Goal: Check status: Check status

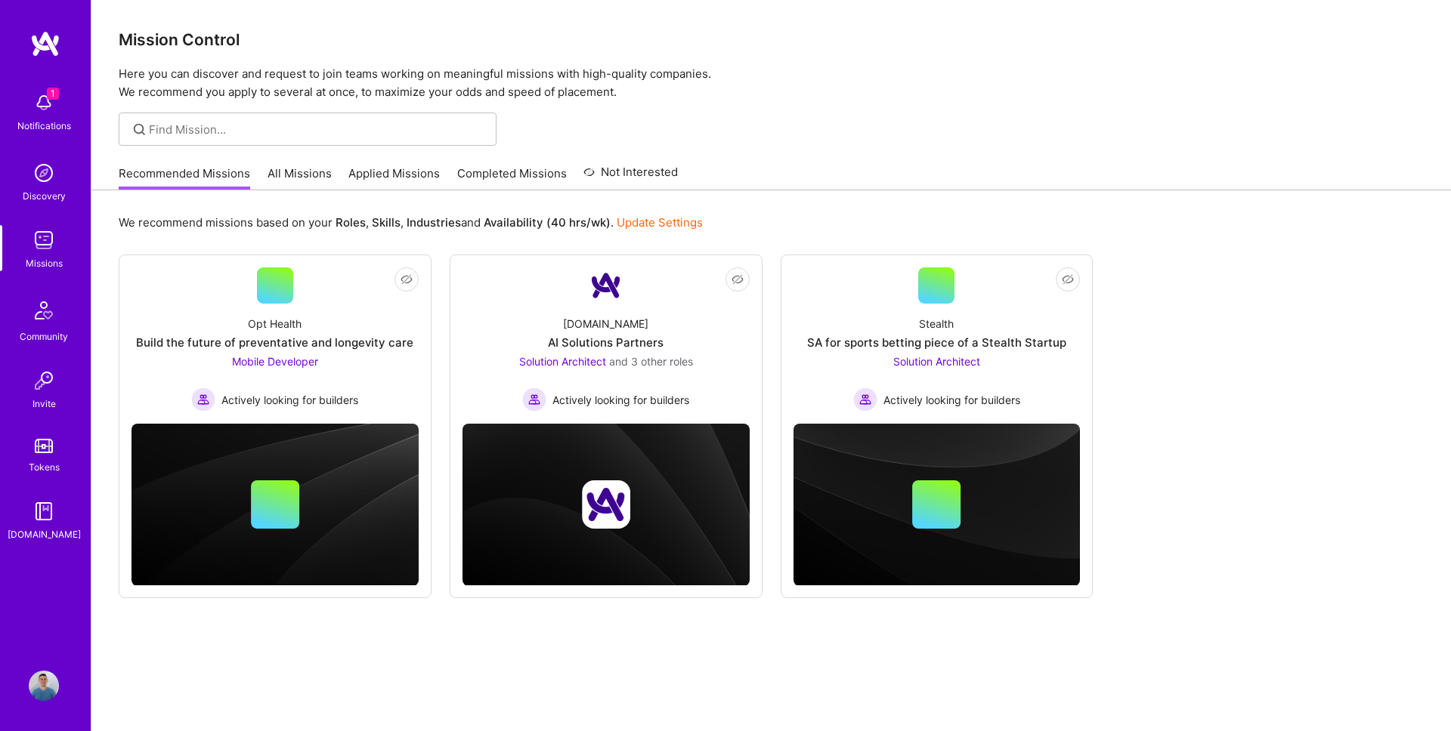
click at [385, 172] on link "Applied Missions" at bounding box center [393, 177] width 91 height 25
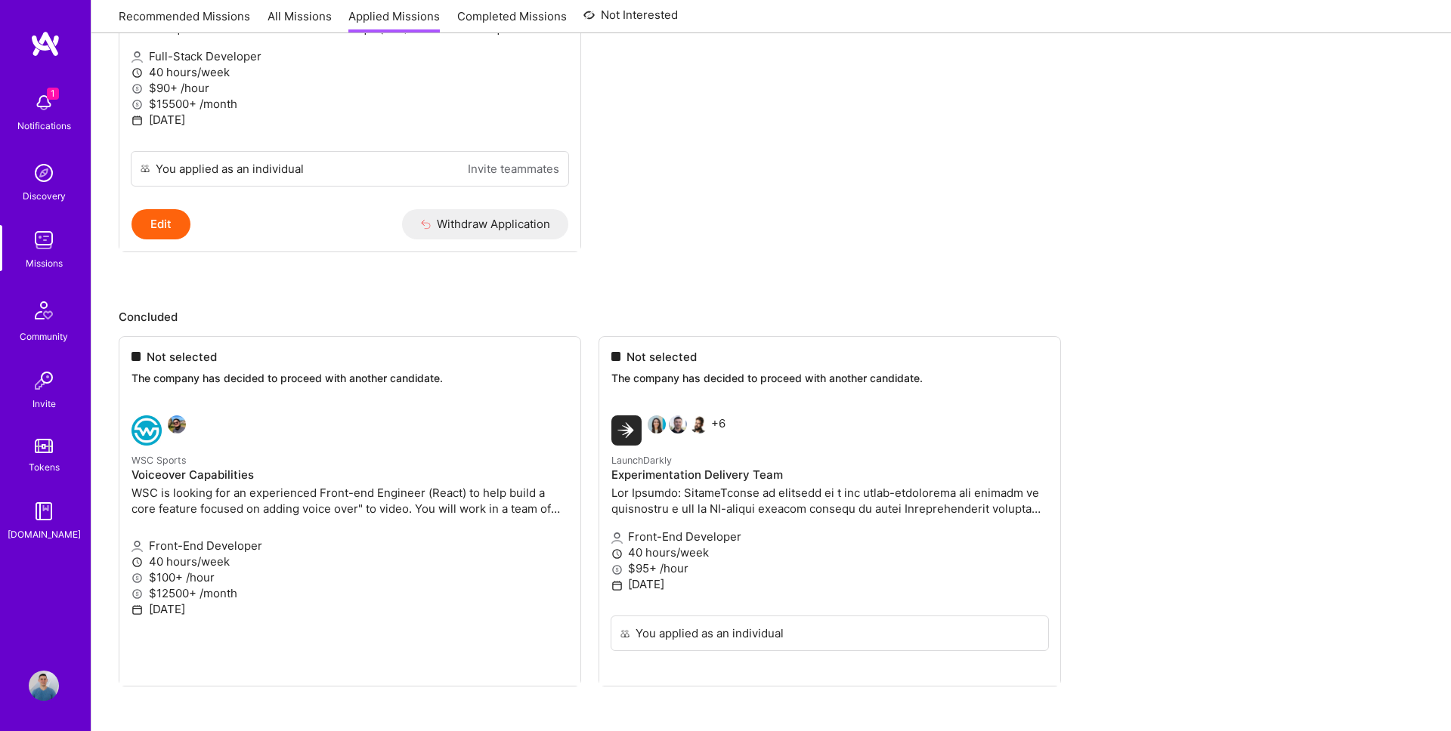
scroll to position [852, 0]
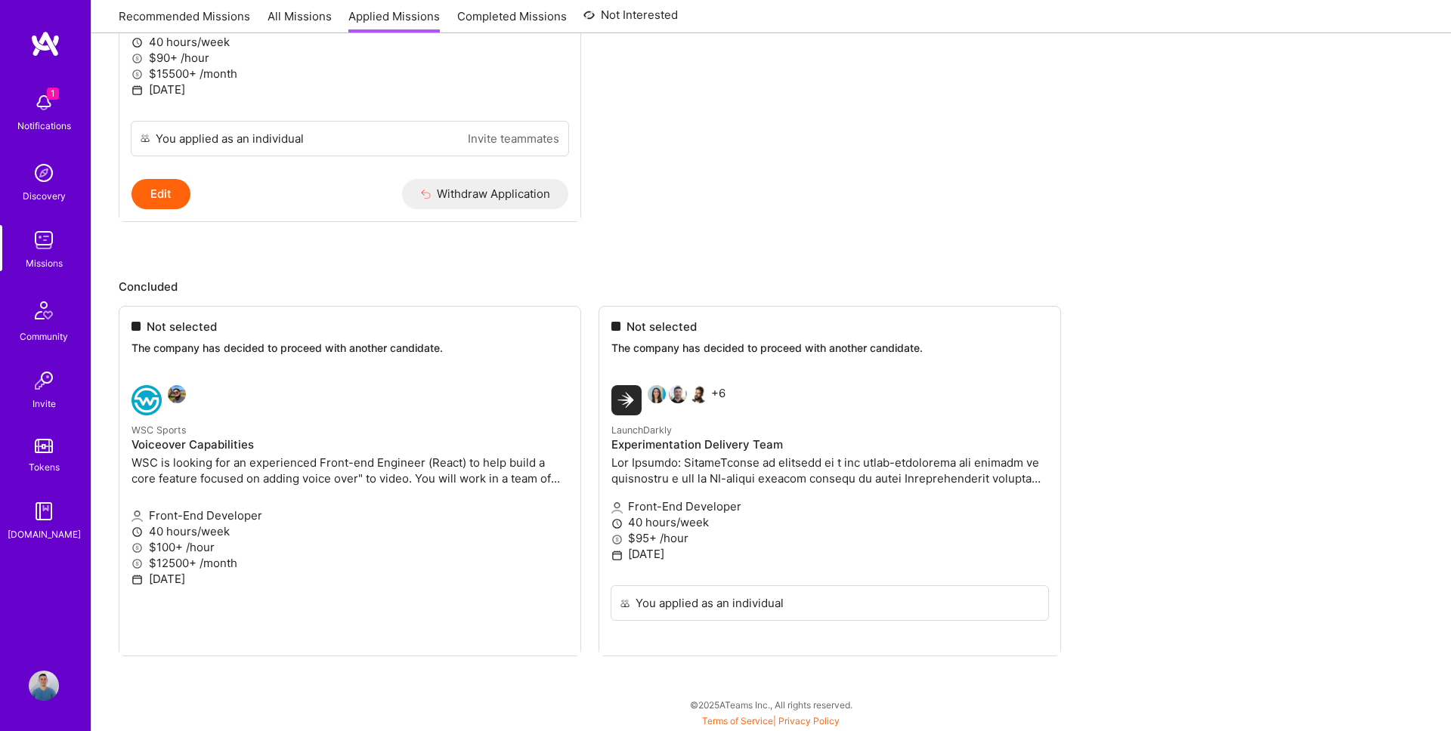
click at [624, 405] on ul "Not selected The company has decided to proceed with another candidate. WSC Spo…" at bounding box center [771, 504] width 1305 height 397
